Goal: Task Accomplishment & Management: Manage account settings

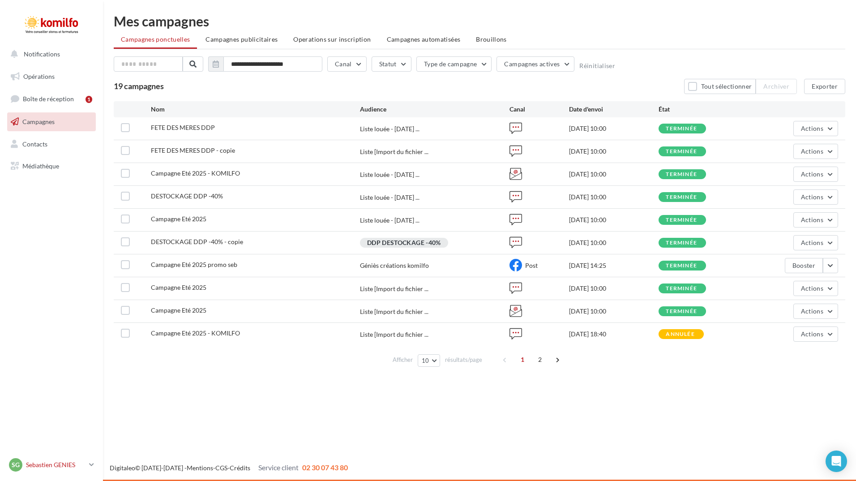
click at [90, 465] on icon at bounding box center [91, 465] width 5 height 8
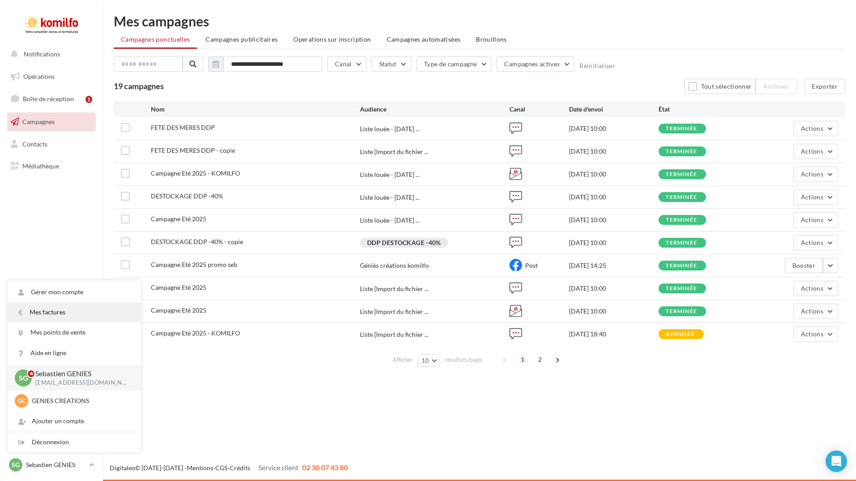
click at [67, 308] on link "Mes factures" at bounding box center [74, 312] width 133 height 20
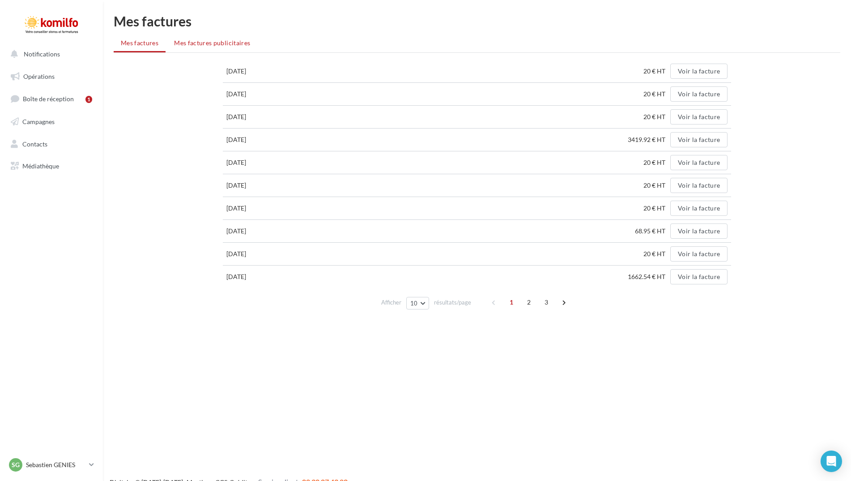
click at [221, 47] on li "Mes factures publicitaires" at bounding box center [212, 43] width 90 height 16
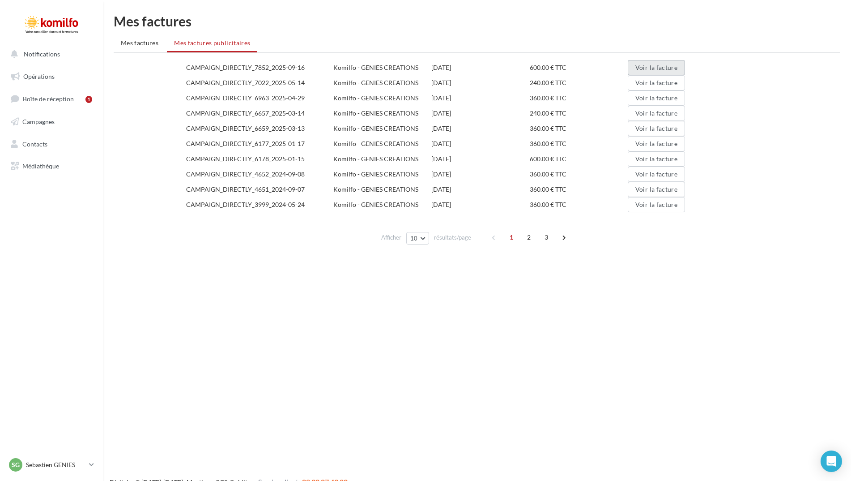
click at [653, 65] on button "Voir la facture" at bounding box center [656, 67] width 57 height 15
click at [140, 42] on span "Mes factures" at bounding box center [140, 43] width 38 height 8
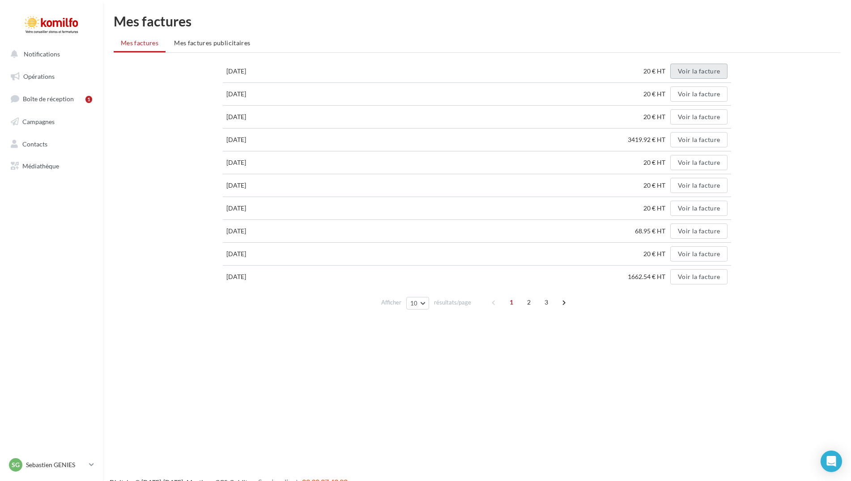
click at [704, 70] on button "Voir la facture" at bounding box center [699, 71] width 57 height 15
